Goal: Use online tool/utility: Use online tool/utility

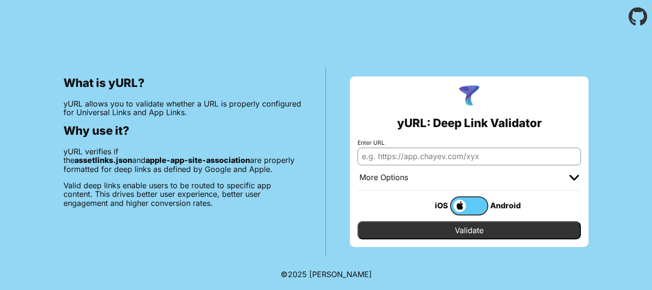
click at [410, 160] on input "Enter URL" at bounding box center [469, 155] width 223 height 17
paste input "https://www.pvrcinemas.com/moviesessions/WAR%202/28727"
type input "https://www.pvrcinemas.com/moviesessions/WAR%202/28727"
click at [478, 208] on label at bounding box center [469, 205] width 38 height 19
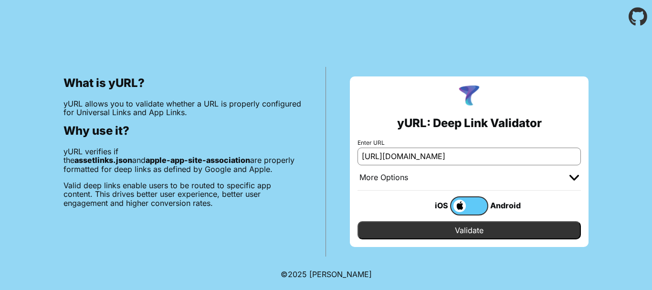
click at [0, 0] on input "checkbox" at bounding box center [0, 0] width 0 height 0
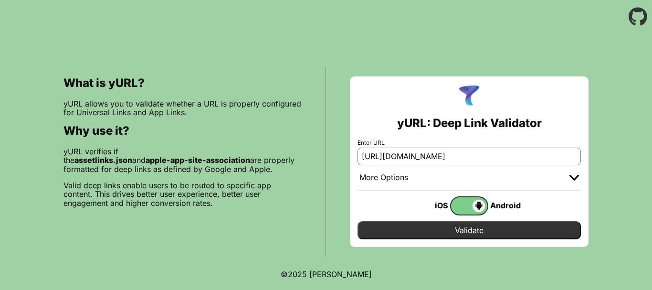
click at [483, 233] on input "Validate" at bounding box center [469, 230] width 223 height 18
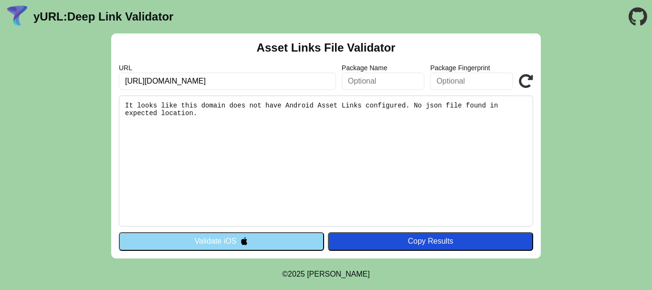
click at [239, 236] on button "Validate iOS" at bounding box center [221, 241] width 205 height 18
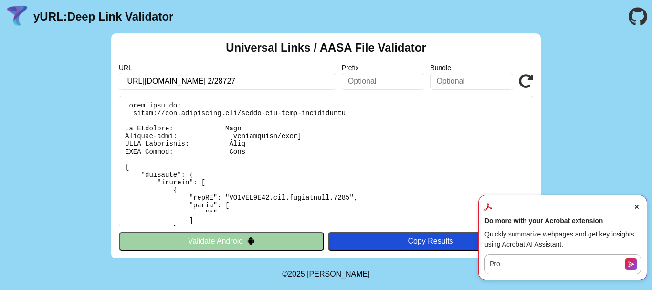
click at [635, 208] on icon "Close Acrobat AI Assistant Dialog" at bounding box center [637, 207] width 4 height 4
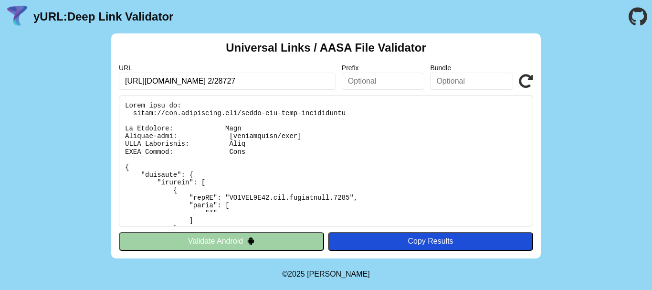
click at [211, 242] on button "Validate Android" at bounding box center [221, 241] width 205 height 18
